Goal: Task Accomplishment & Management: Manage account settings

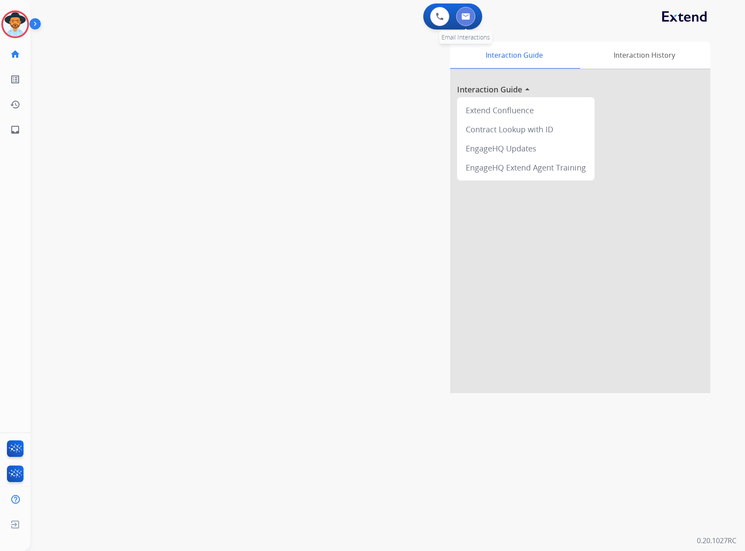
click at [465, 16] on img at bounding box center [465, 16] width 9 height 7
select select "**********"
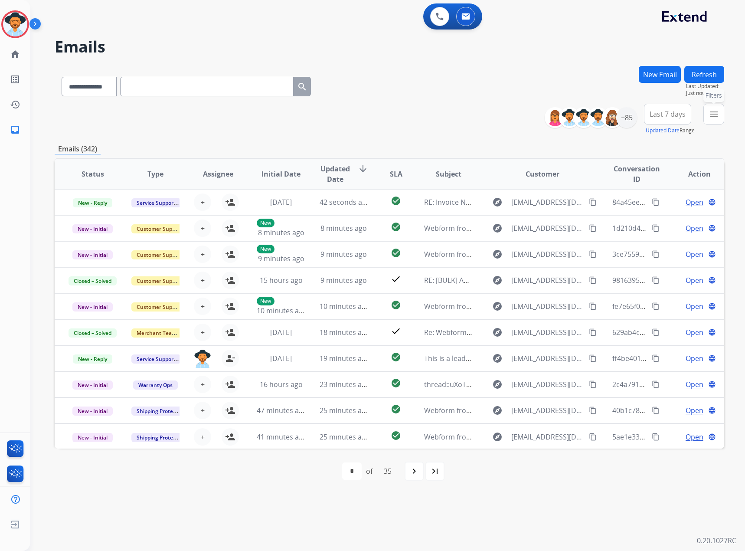
click at [487, 112] on mat-icon "menu" at bounding box center [714, 114] width 10 height 10
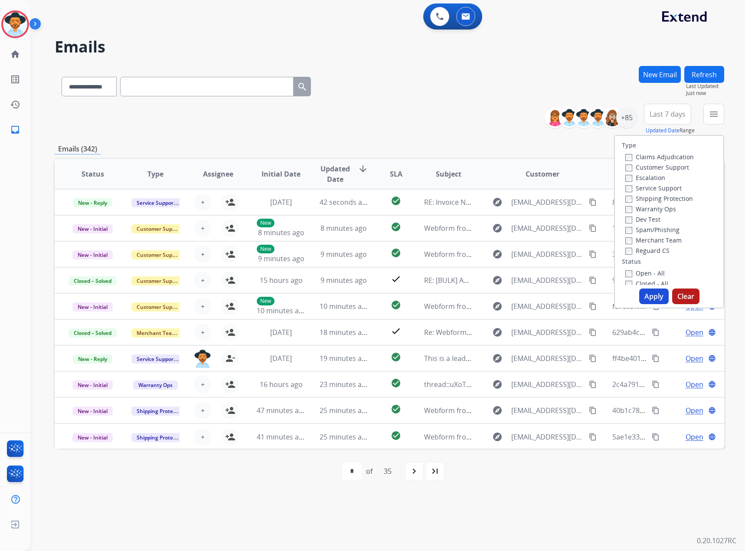
click at [487, 140] on label "Service Support" at bounding box center [653, 188] width 56 height 8
click at [487, 140] on label "New - Initial" at bounding box center [648, 250] width 46 height 8
click at [487, 140] on label "New - Reply" at bounding box center [647, 261] width 45 height 8
click at [487, 140] on button "Apply" at bounding box center [653, 296] width 29 height 16
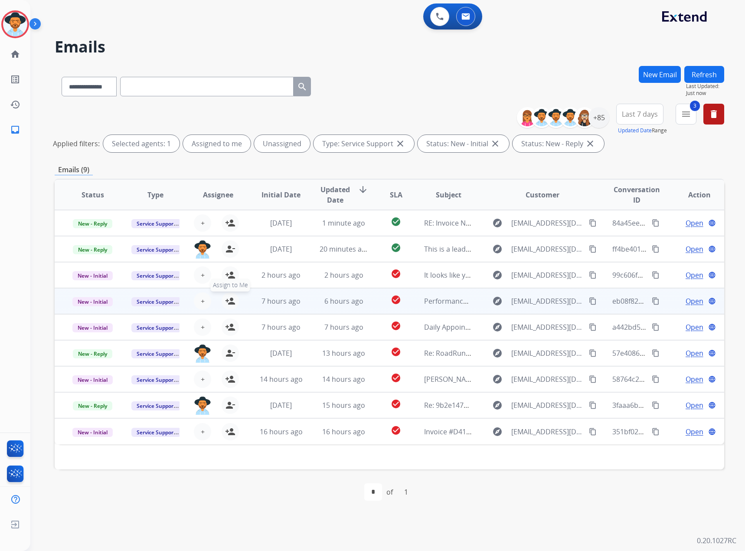
click at [227, 140] on mat-icon "person_add" at bounding box center [230, 301] width 10 height 10
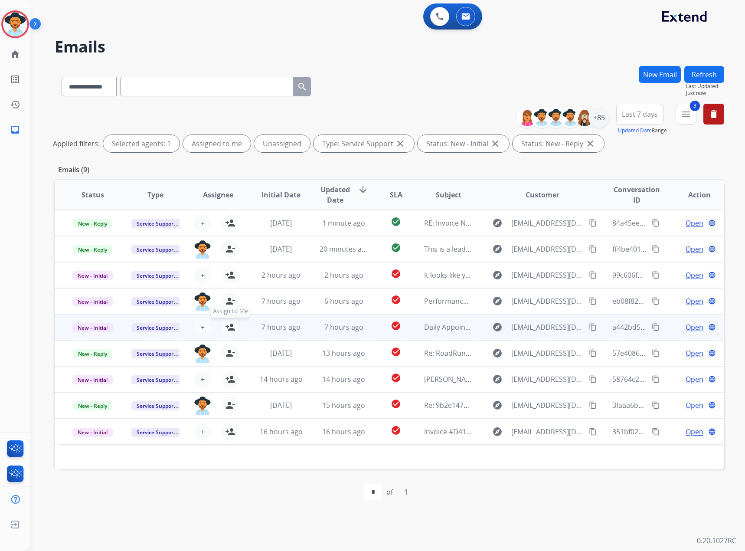
click at [225, 140] on mat-icon "person_add" at bounding box center [230, 327] width 10 height 10
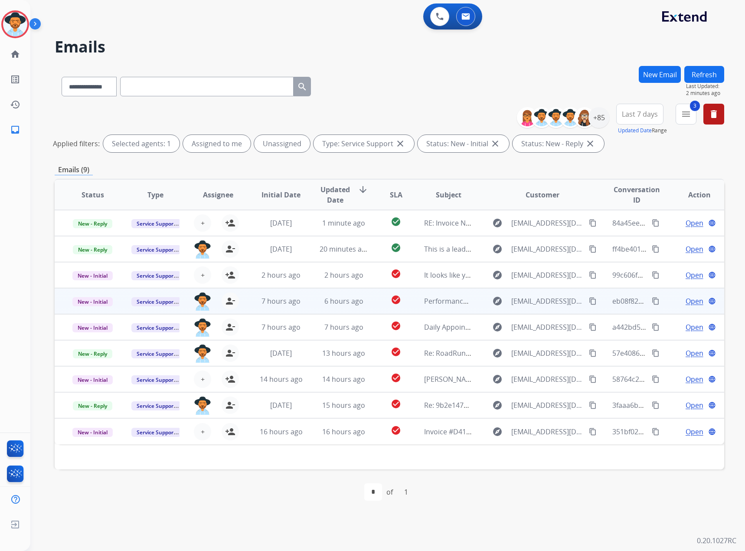
click at [487, 140] on span "Open" at bounding box center [695, 301] width 18 height 10
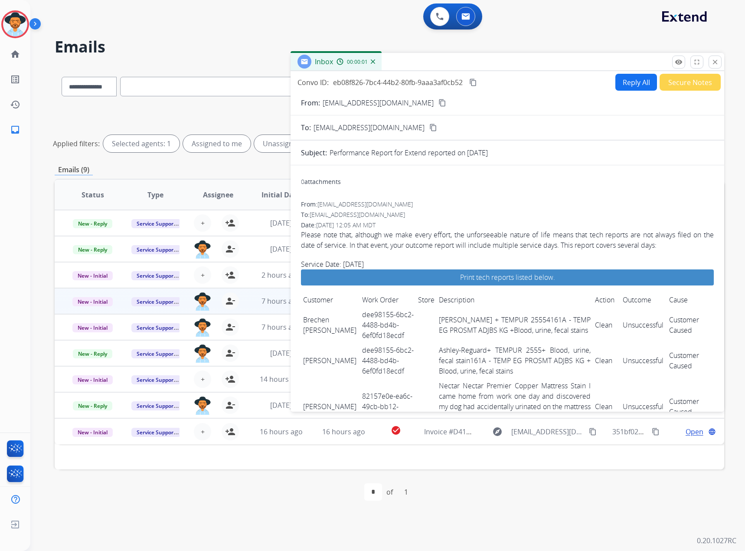
click at [474, 82] on mat-icon "content_copy" at bounding box center [473, 83] width 8 height 8
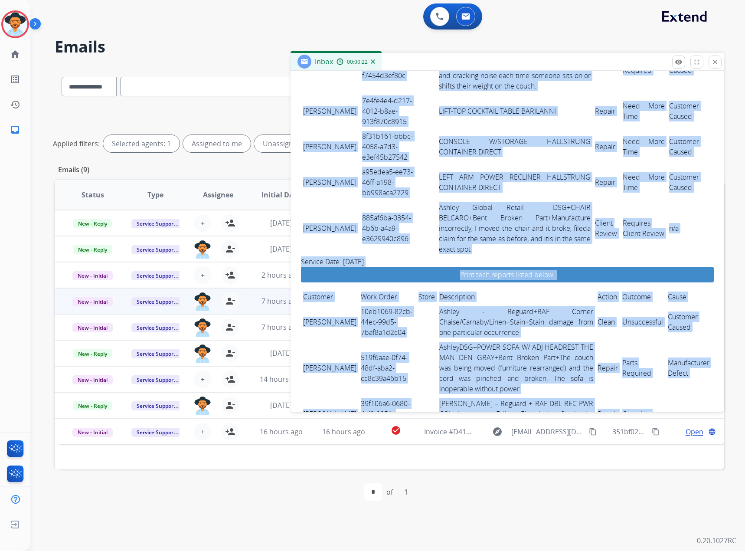
scroll to position [1283, 0]
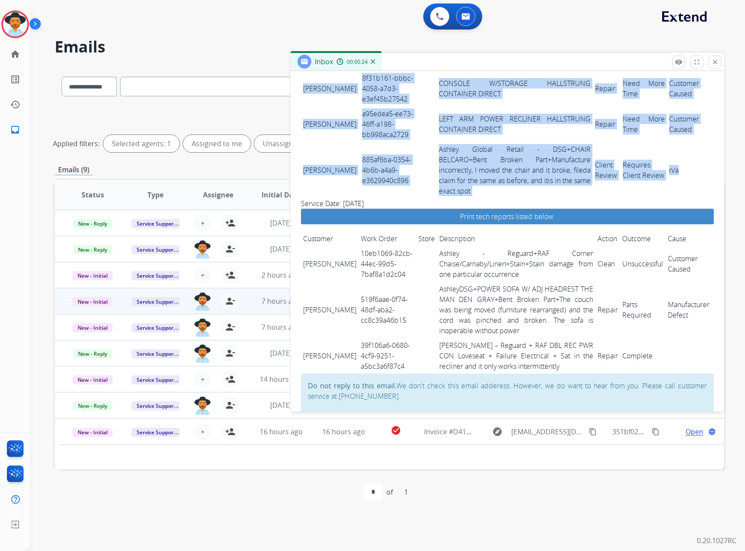
drag, startPoint x: 303, startPoint y: 320, endPoint x: 680, endPoint y: 154, distance: 411.9
copy tbody "Brechen [PERSON_NAME] dee98155-6bc2-4488-bd4b-6ef0fd18ecdf Ashley-Reguard + TEM…"
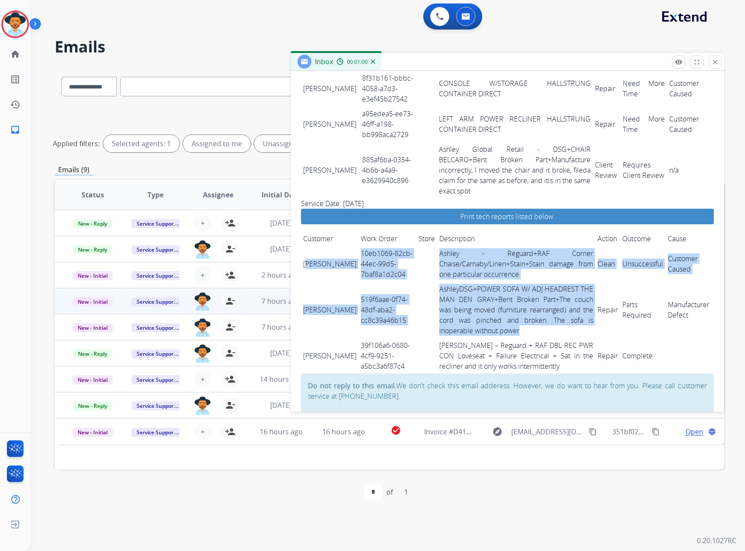
drag, startPoint x: 307, startPoint y: 237, endPoint x: 577, endPoint y: 309, distance: 279.6
click at [487, 140] on tbody "[PERSON_NAME] 10eb1069-82cb-44ec-99d5-7baf8a1d2c04 Ashley - Reguard+RAF Corner …" at bounding box center [507, 310] width 413 height 128
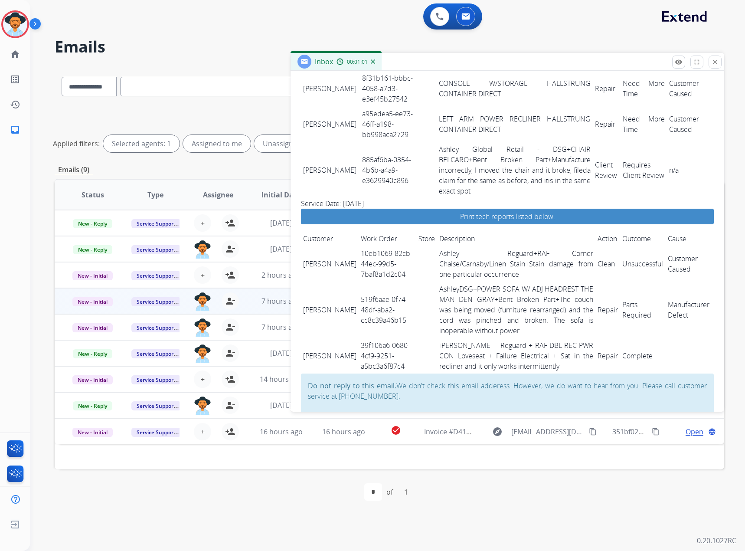
click at [305, 140] on td "[PERSON_NAME]" at bounding box center [330, 264] width 58 height 36
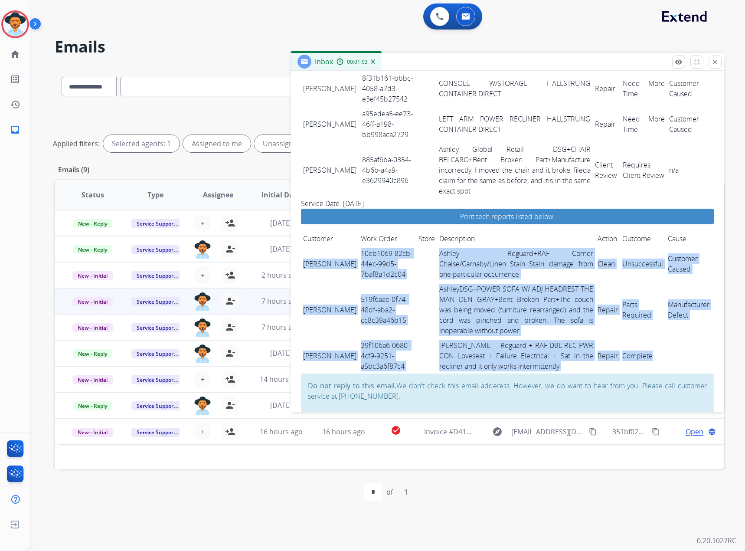
drag, startPoint x: 302, startPoint y: 233, endPoint x: 660, endPoint y: 345, distance: 374.9
click at [487, 140] on tbody "[PERSON_NAME] 10eb1069-82cb-44ec-99d5-7baf8a1d2c04 Ashley - Reguard+RAF Corner …" at bounding box center [507, 310] width 413 height 128
copy tbody "[PERSON_NAME] 10eb1069-82cb-44ec-99d5-7baf8a1d2c04 Ashley - Reguard+RAF Corner …"
click at [487, 59] on mat-icon "close" at bounding box center [715, 62] width 8 height 8
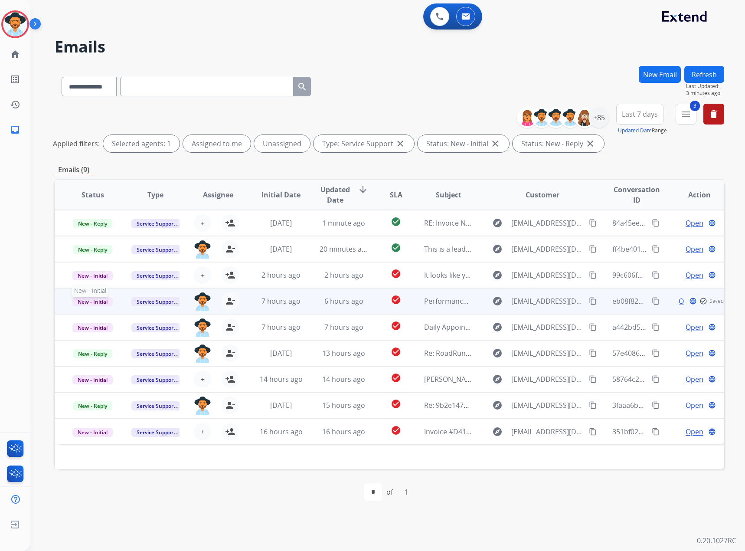
click at [106, 140] on span "New - Initial" at bounding box center [92, 301] width 40 height 9
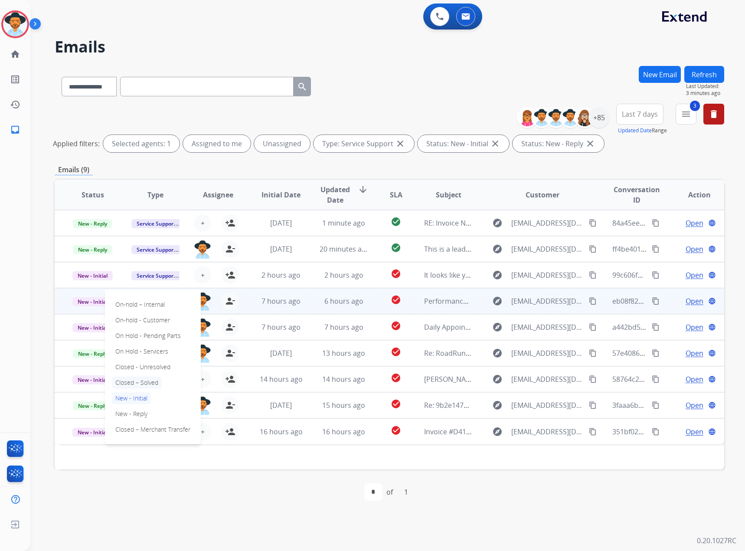
click at [124, 140] on p "Closed – Solved" at bounding box center [137, 382] width 50 height 12
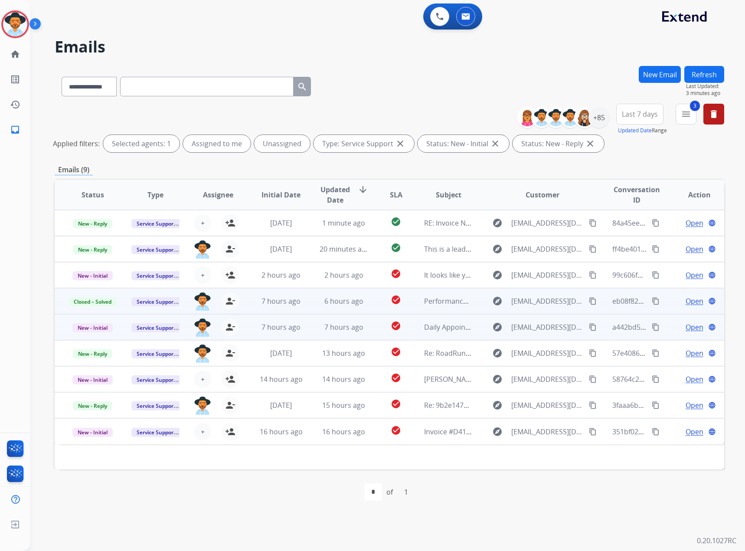
click at [487, 140] on span "Open" at bounding box center [695, 327] width 18 height 10
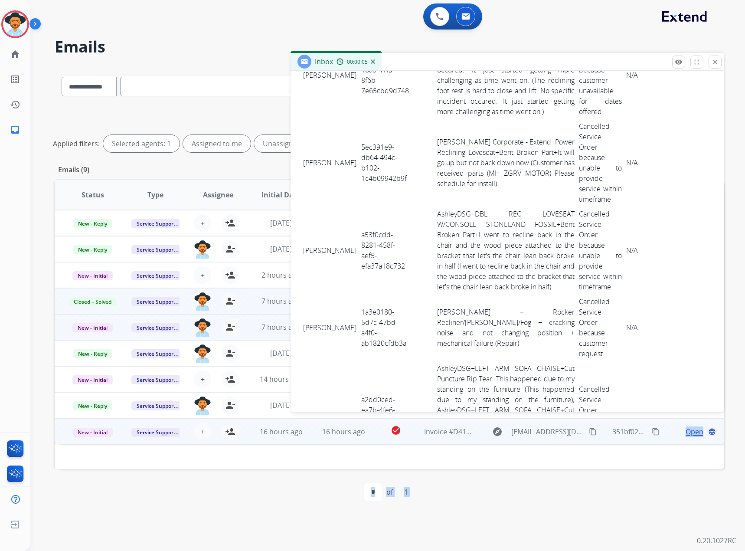
scroll to position [2679, 0]
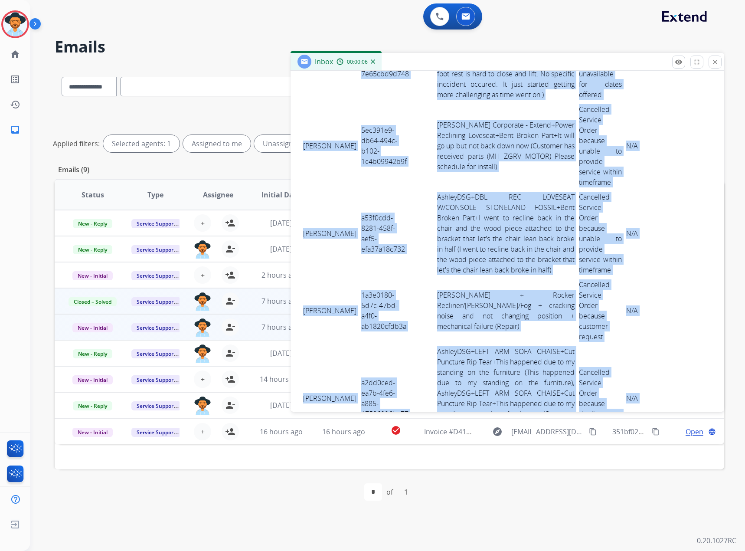
drag, startPoint x: 304, startPoint y: 329, endPoint x: 640, endPoint y: 314, distance: 336.0
copy tbody "Lorem Ipsumdo 90s2776a-8106-4c48-4589-2247ad1e525s DoeiusMOD, TEMPOR INCIDIDU U…"
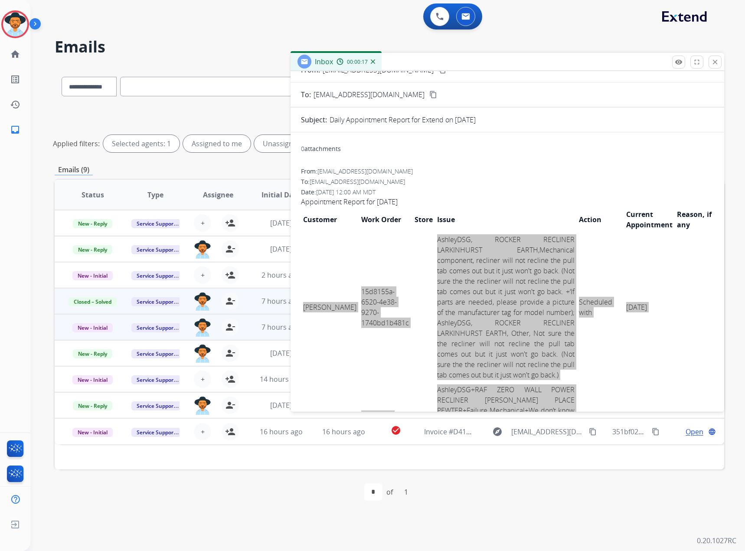
scroll to position [0, 0]
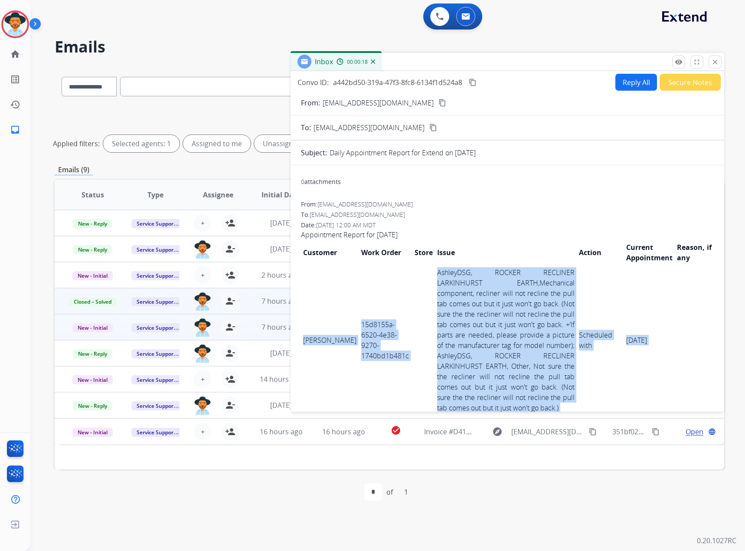
click at [474, 79] on mat-icon "content_copy" at bounding box center [473, 83] width 8 height 8
click at [487, 61] on mat-icon "close" at bounding box center [715, 62] width 8 height 8
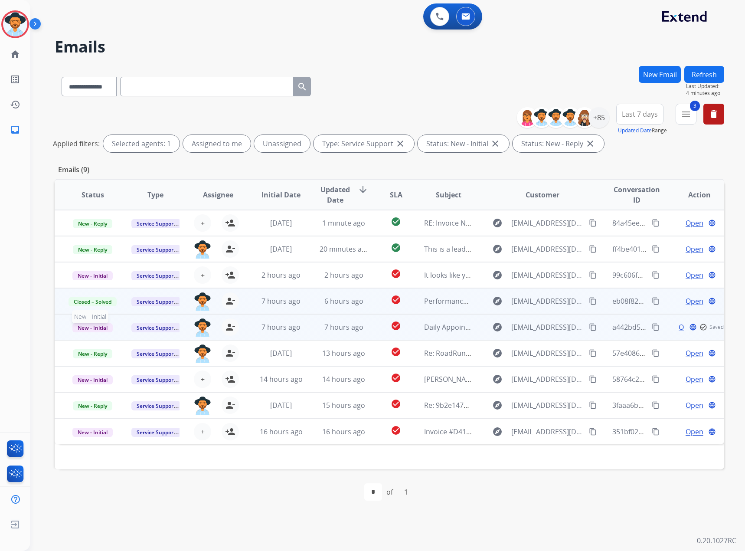
click at [79, 140] on span "New - Initial" at bounding box center [92, 327] width 40 height 9
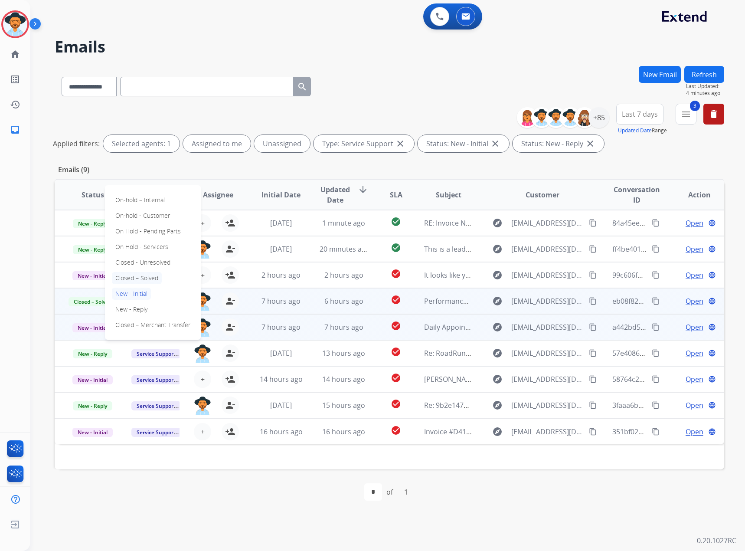
click at [143, 140] on p "Closed – Solved" at bounding box center [137, 278] width 50 height 12
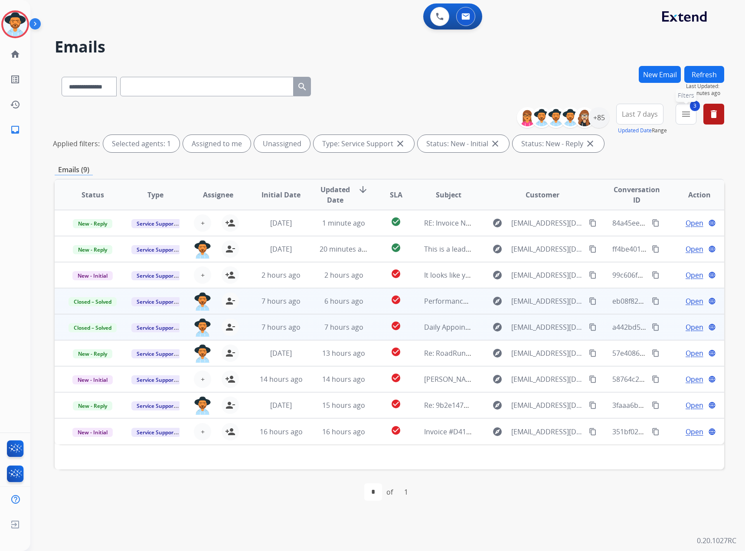
click at [487, 113] on mat-icon "menu" at bounding box center [686, 114] width 10 height 10
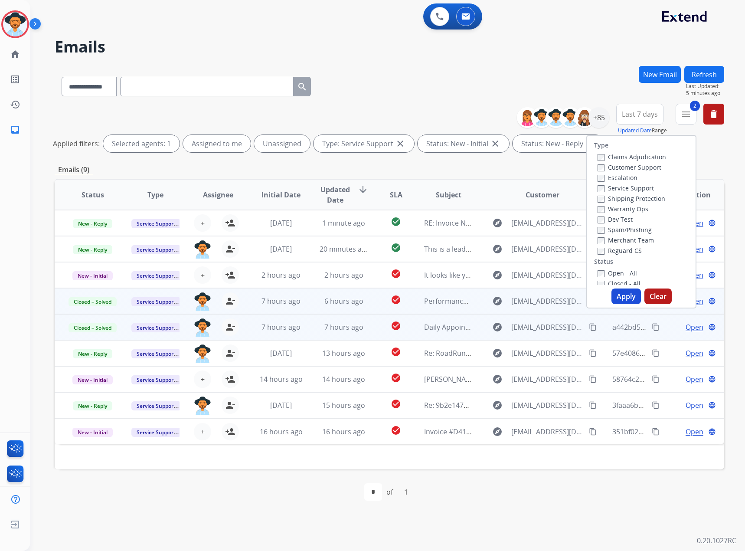
click at [487, 140] on button "Apply" at bounding box center [626, 296] width 29 height 16
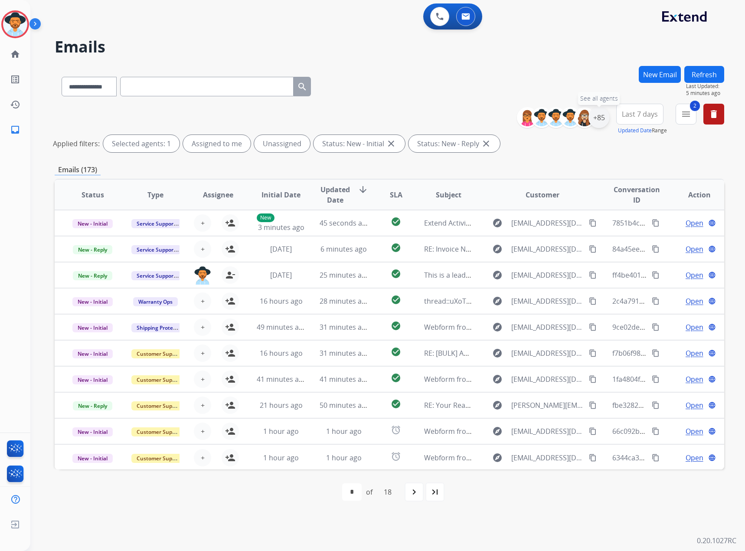
click at [487, 122] on div "+85" at bounding box center [599, 117] width 21 height 21
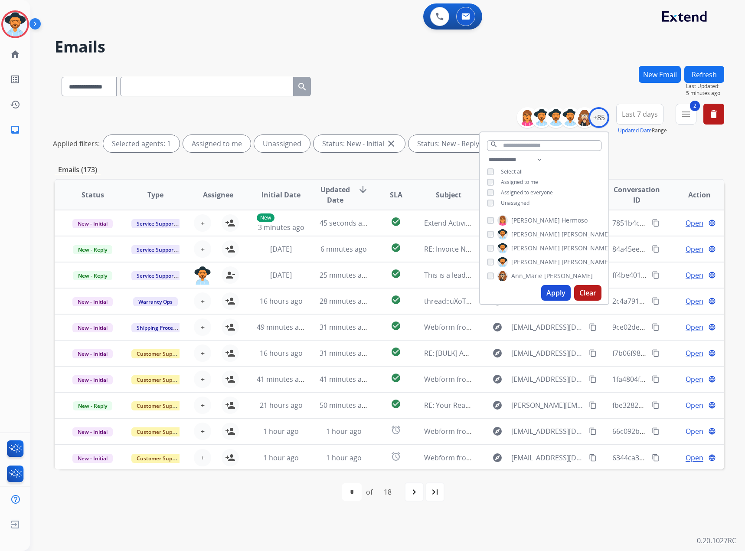
click at [487, 140] on span "Unassigned" at bounding box center [515, 202] width 29 height 7
click at [487, 140] on button "Apply" at bounding box center [555, 293] width 29 height 16
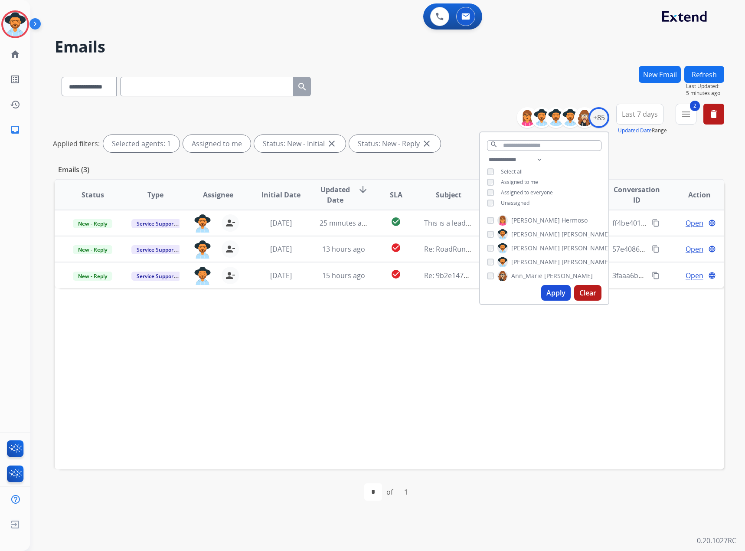
click at [360, 140] on div "Status Type Assignee Initial Date Updated Date arrow_downward SLA Subject Custo…" at bounding box center [390, 324] width 670 height 291
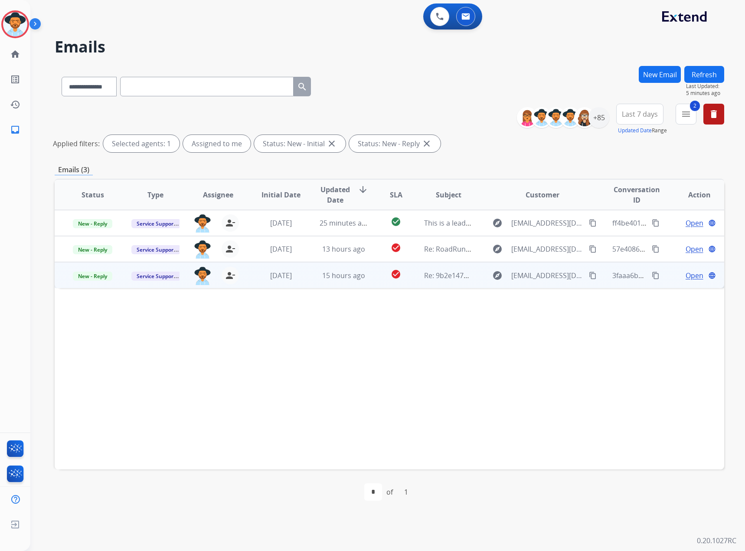
click at [487, 140] on span "Open" at bounding box center [695, 275] width 18 height 10
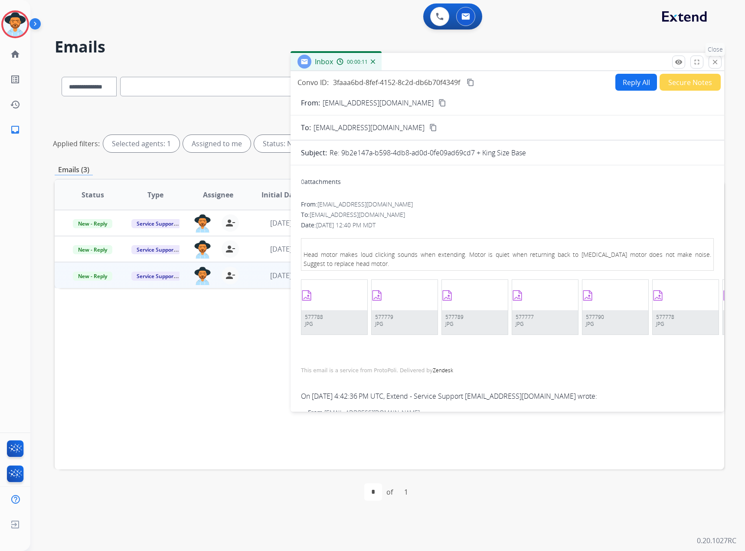
click at [487, 56] on button "close Close" at bounding box center [715, 62] width 13 height 13
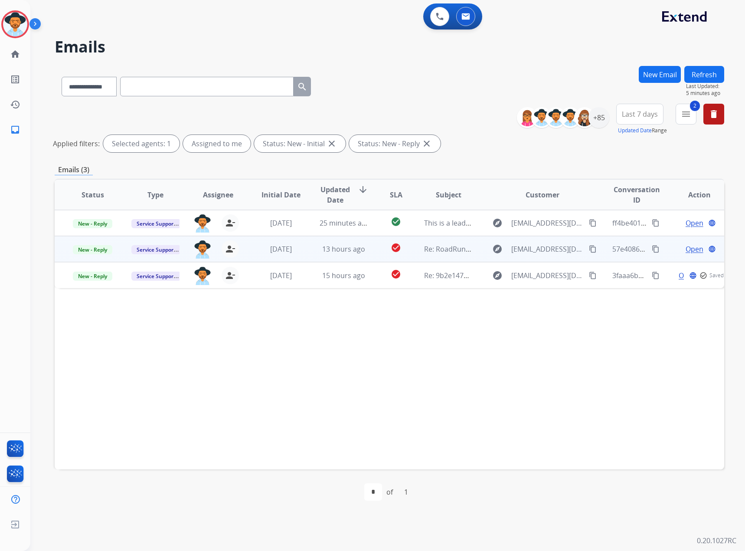
click at [487, 140] on span "Open" at bounding box center [695, 249] width 18 height 10
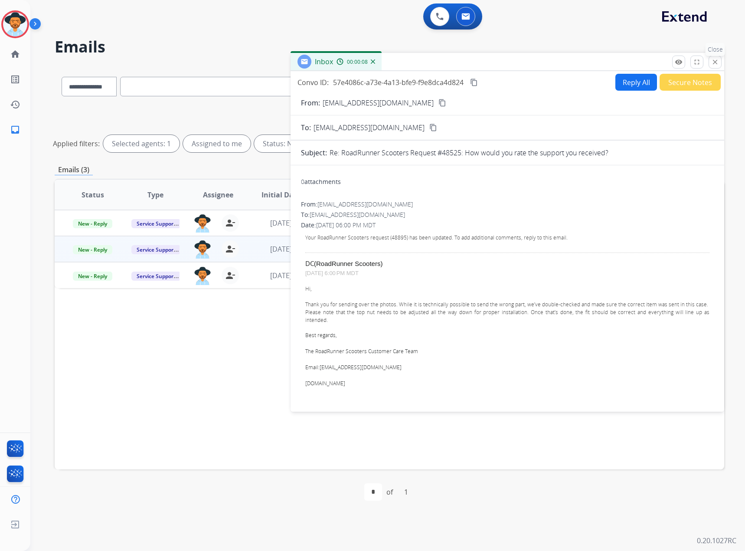
click at [487, 62] on mat-icon "close" at bounding box center [715, 62] width 8 height 8
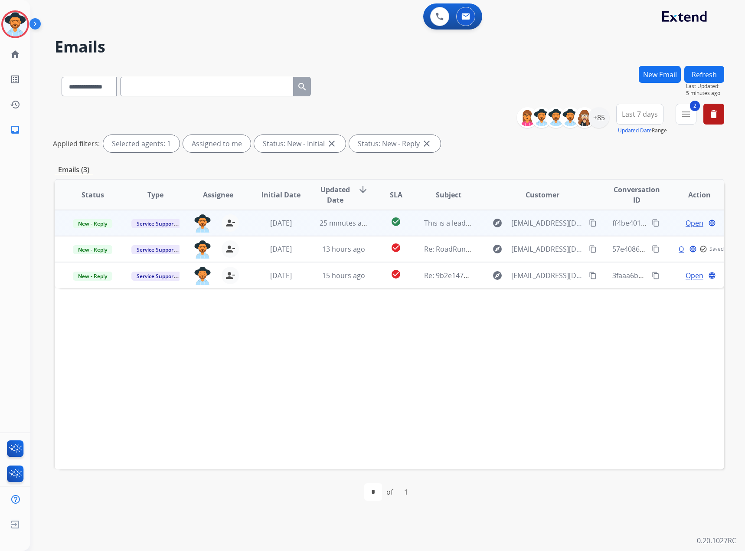
click at [487, 140] on span "Open" at bounding box center [695, 223] width 18 height 10
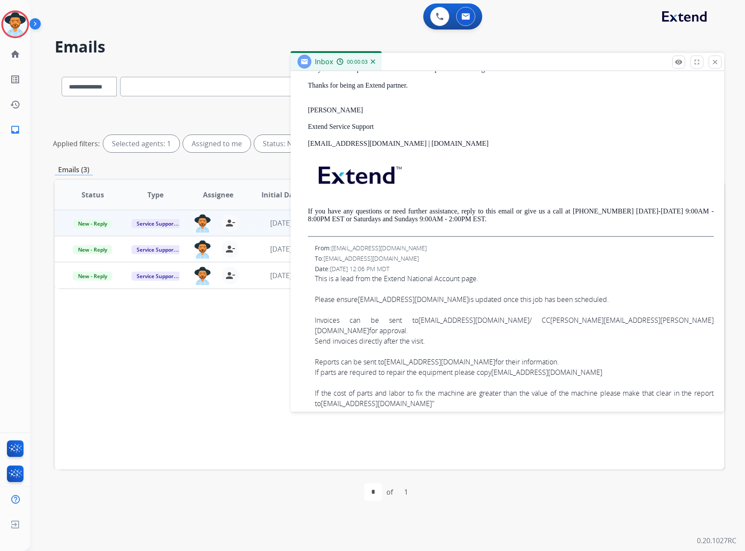
scroll to position [564, 0]
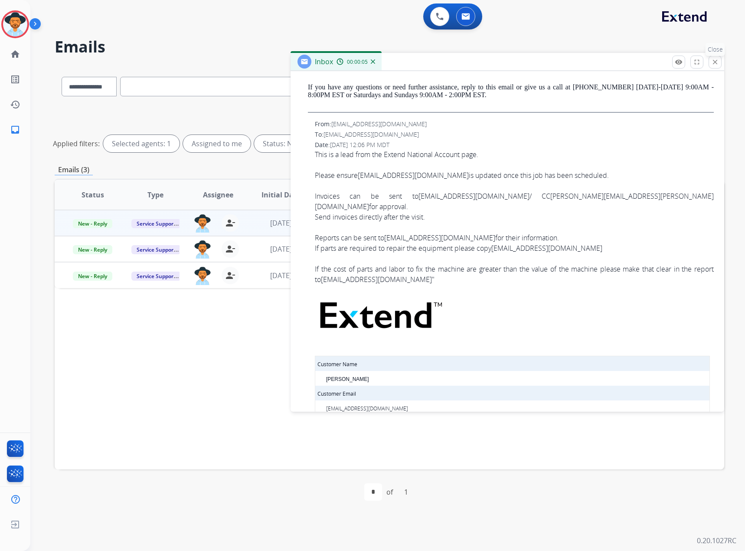
click at [487, 63] on mat-icon "close" at bounding box center [715, 62] width 8 height 8
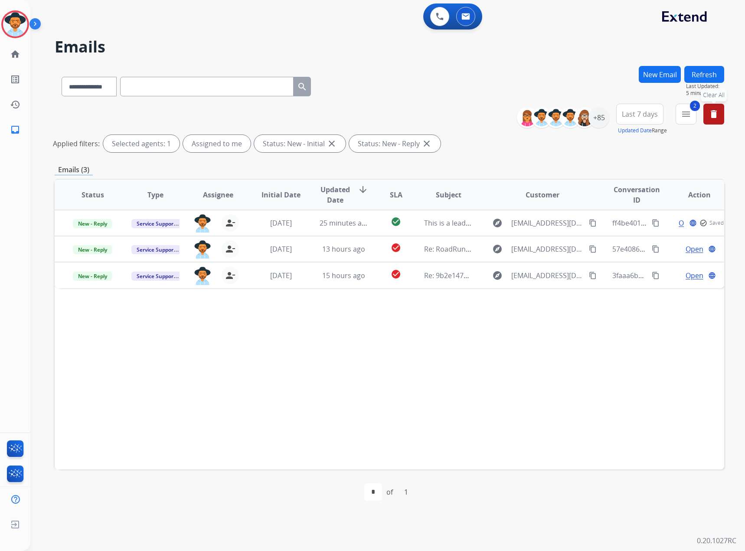
click at [487, 118] on mat-icon "delete" at bounding box center [714, 114] width 10 height 10
